Goal: Obtain resource: Download file/media

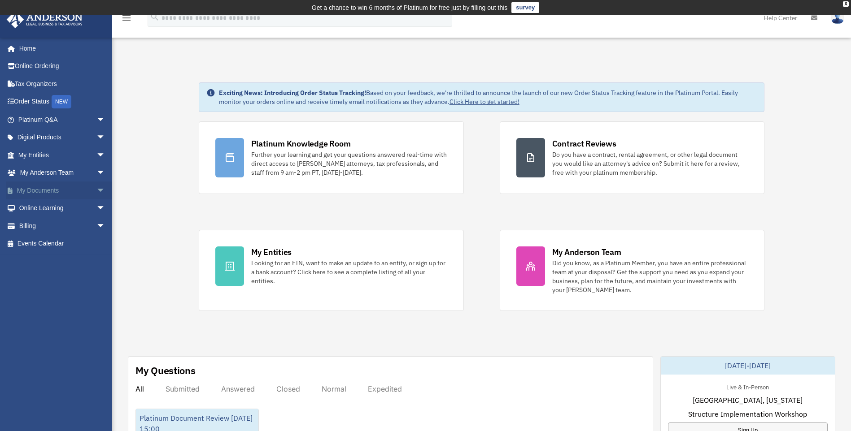
click at [38, 188] on link "My Documents arrow_drop_down" at bounding box center [62, 191] width 113 height 18
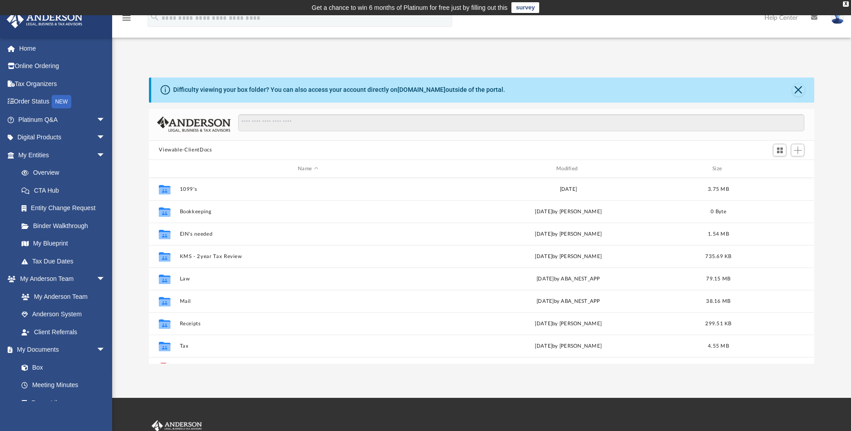
scroll to position [197, 658]
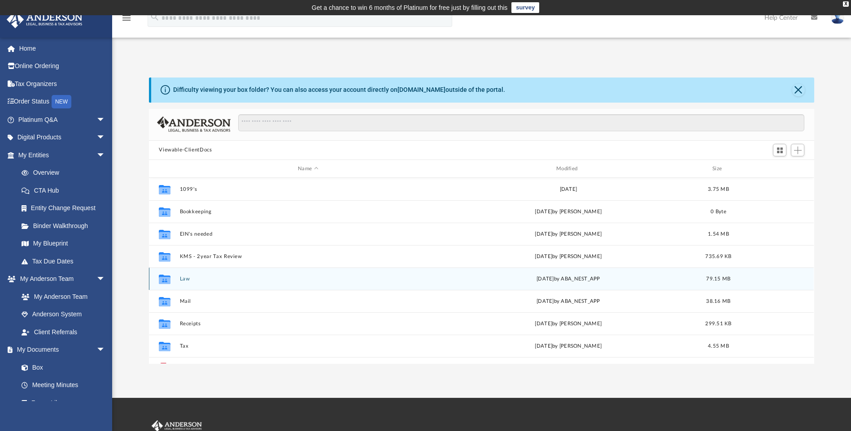
click at [190, 283] on div "Collaborated Folder Law [DATE] by ABA_NEST_APP 79.15 MB" at bounding box center [481, 279] width 665 height 22
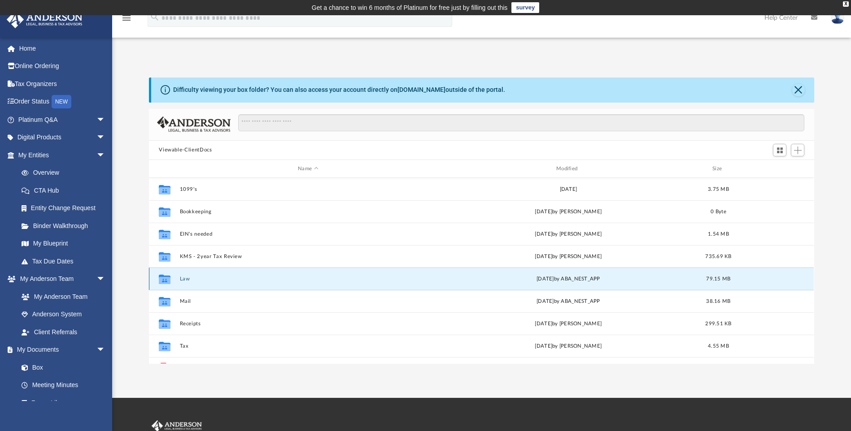
click at [190, 283] on div "Collaborated Folder Law [DATE] by ABA_NEST_APP 79.15 MB" at bounding box center [481, 279] width 665 height 22
click at [187, 278] on button "Law" at bounding box center [308, 279] width 256 height 6
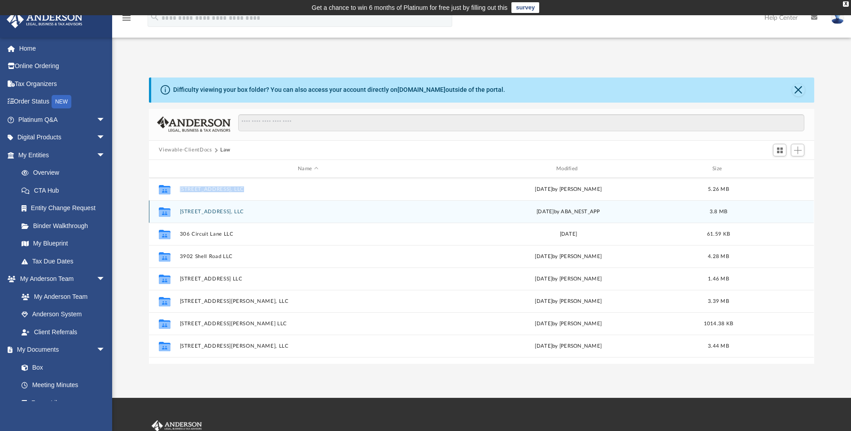
scroll to position [135, 0]
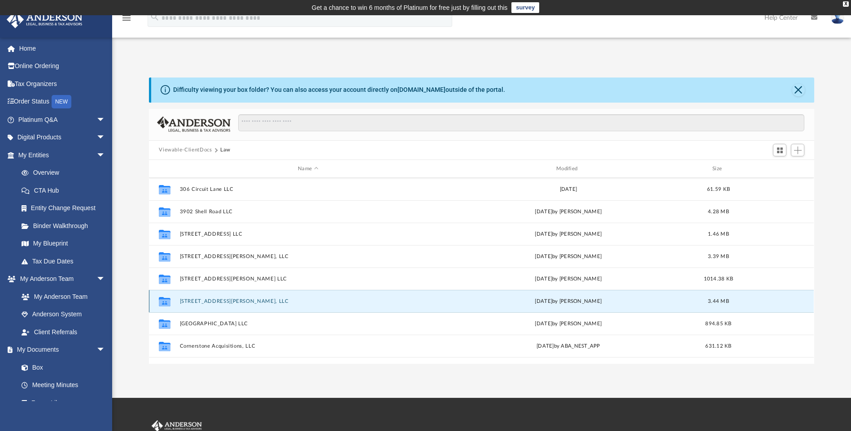
click at [209, 302] on button "[STREET_ADDRESS][PERSON_NAME], LLC" at bounding box center [308, 302] width 256 height 6
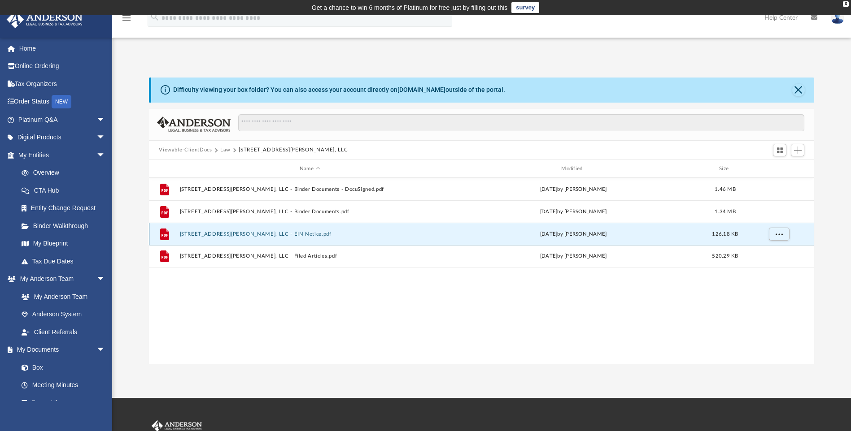
click at [241, 231] on button "[STREET_ADDRESS][PERSON_NAME], LLC - EIN Notice.pdf" at bounding box center [310, 234] width 260 height 6
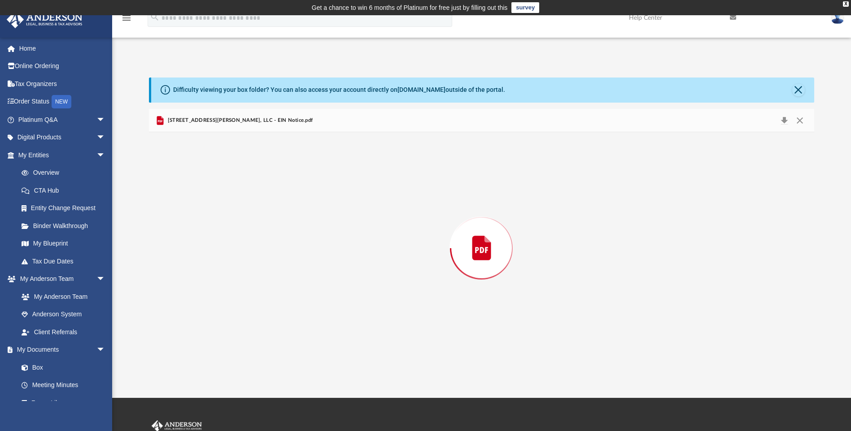
click at [241, 231] on div "Preview" at bounding box center [481, 247] width 665 height 231
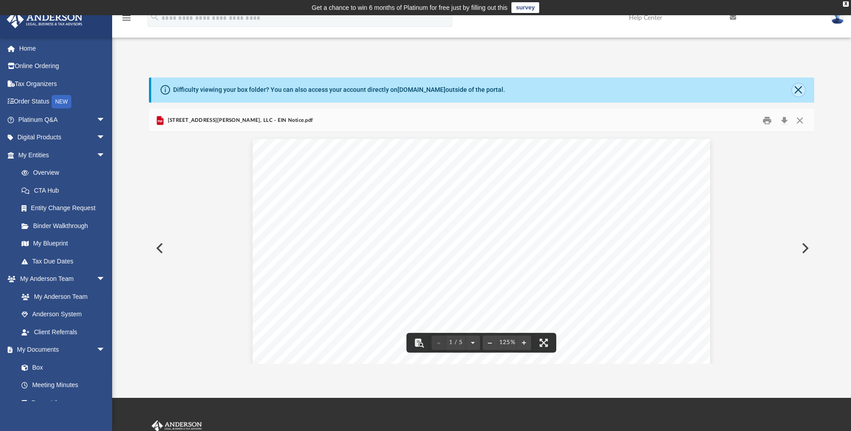
click at [801, 90] on button "Close" at bounding box center [798, 90] width 13 height 13
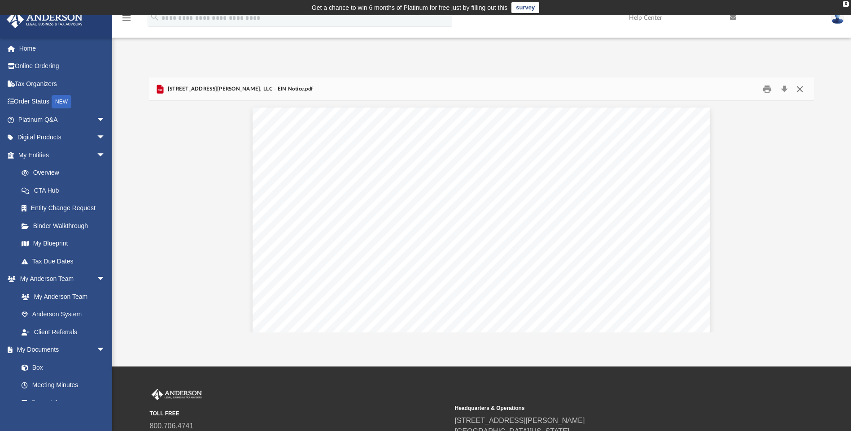
click at [800, 87] on button "Close" at bounding box center [799, 89] width 16 height 14
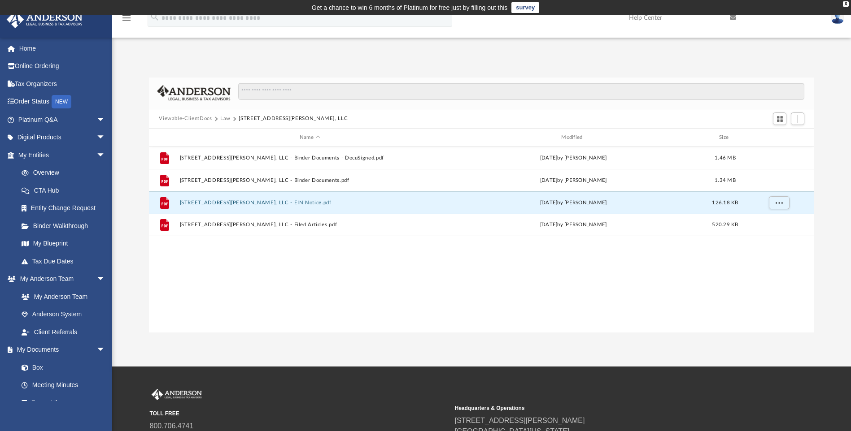
click at [195, 117] on button "Viewable-ClientDocs" at bounding box center [185, 119] width 53 height 8
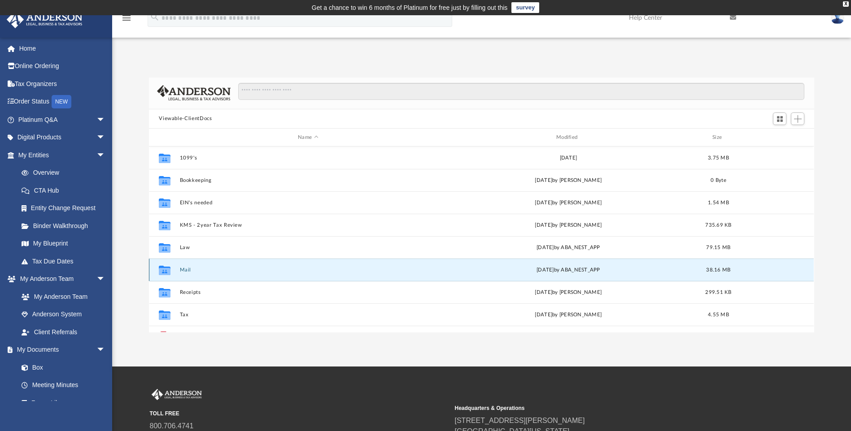
click at [191, 270] on button "Mail" at bounding box center [308, 270] width 256 height 6
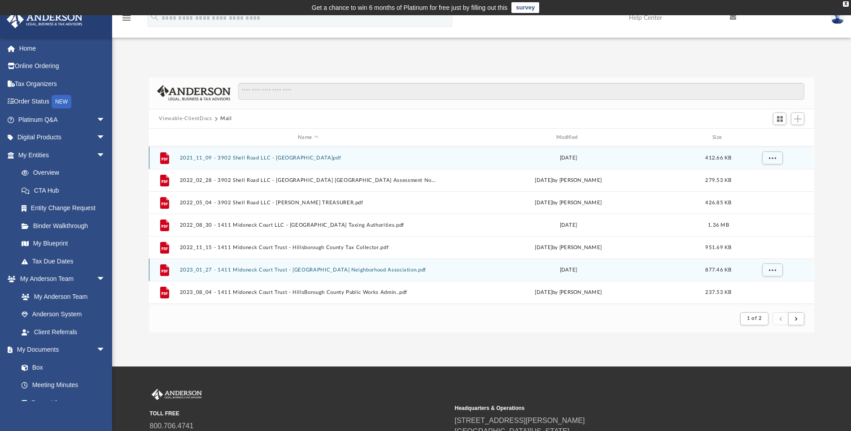
scroll to position [169, 658]
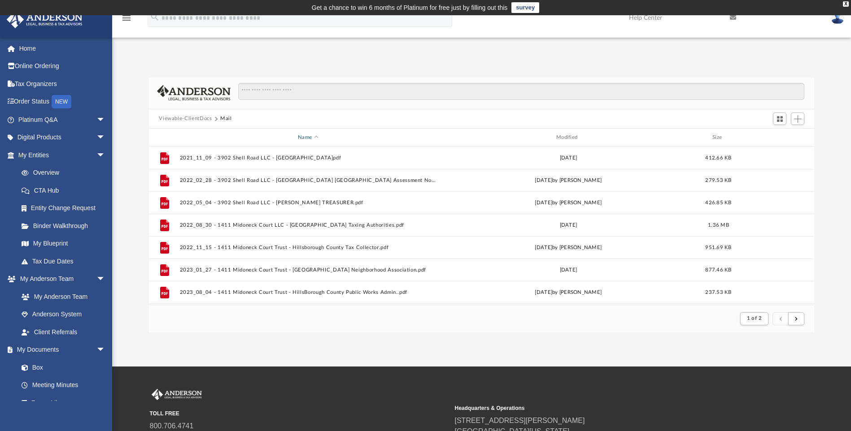
click at [304, 136] on div "Name" at bounding box center [307, 138] width 256 height 8
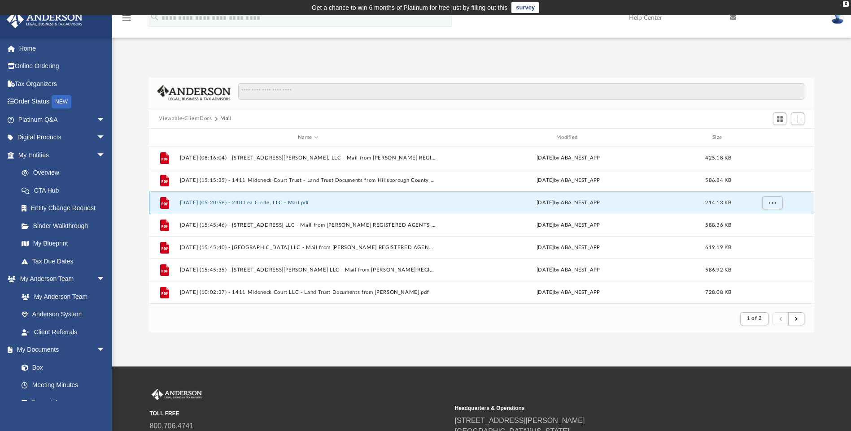
click at [270, 203] on button "[DATE] (05:20:56) - 240 Lea Circle, LLC - Mail.pdf" at bounding box center [308, 203] width 256 height 6
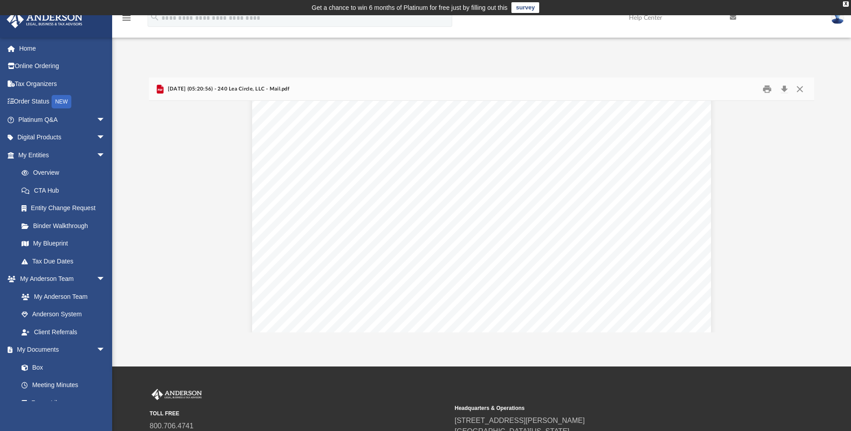
scroll to position [0, 0]
click at [801, 93] on button "Close" at bounding box center [799, 89] width 16 height 14
